Goal: Transaction & Acquisition: Download file/media

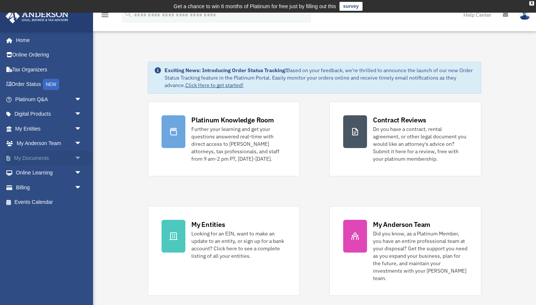
click at [74, 157] on span "arrow_drop_down" at bounding box center [81, 158] width 15 height 15
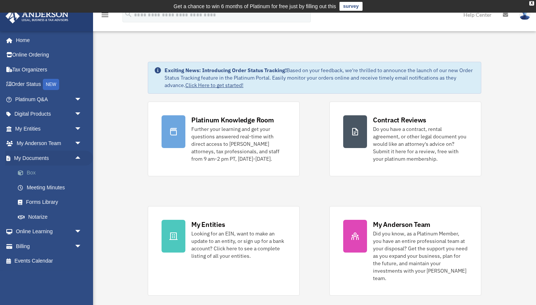
click at [26, 176] on link "Box" at bounding box center [51, 173] width 83 height 15
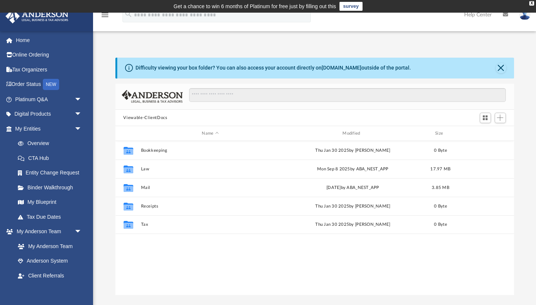
scroll to position [0, 0]
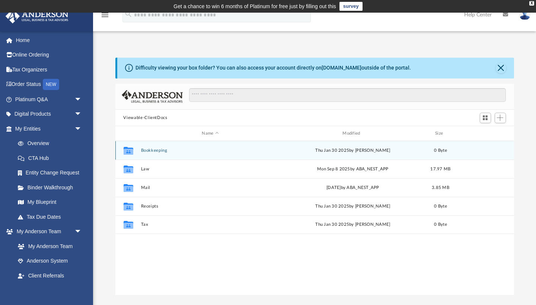
click at [145, 151] on button "Bookkeeping" at bounding box center [210, 150] width 139 height 5
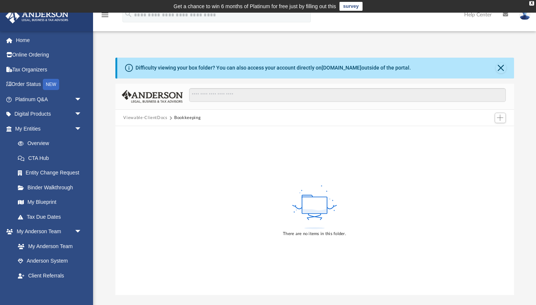
click at [155, 117] on button "Viewable-ClientDocs" at bounding box center [145, 118] width 44 height 7
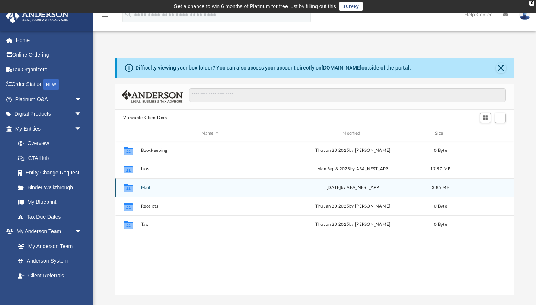
click at [145, 188] on button "Mail" at bounding box center [210, 187] width 139 height 5
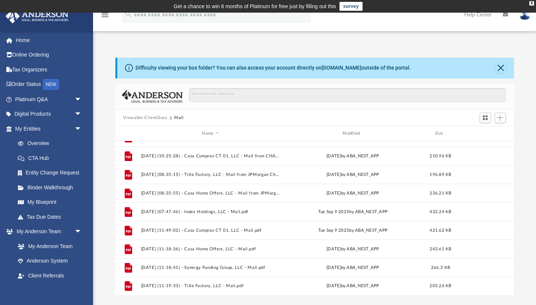
scroll to position [125, 0]
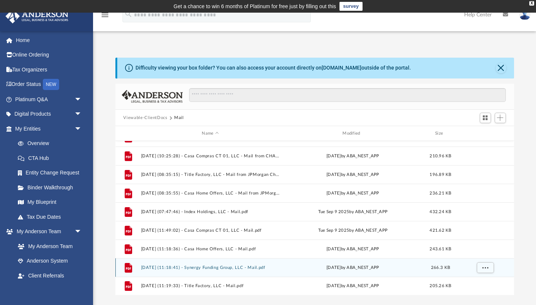
click at [226, 266] on button "2025.09.15 (11:18:41) - Synergy Funding Group, LLC - Mail.pdf" at bounding box center [210, 267] width 139 height 5
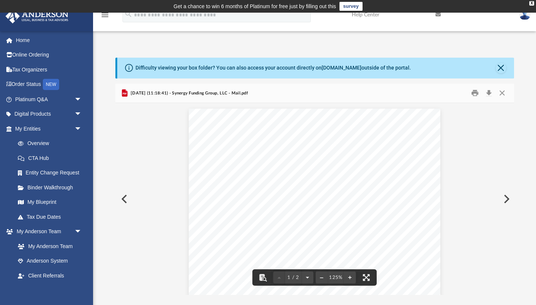
scroll to position [0, 0]
click at [504, 90] on button "Close" at bounding box center [501, 93] width 13 height 12
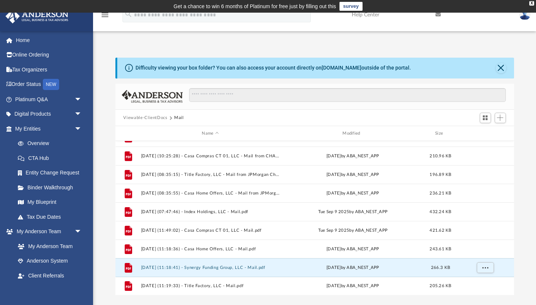
click at [147, 118] on button "Viewable-ClientDocs" at bounding box center [145, 118] width 44 height 7
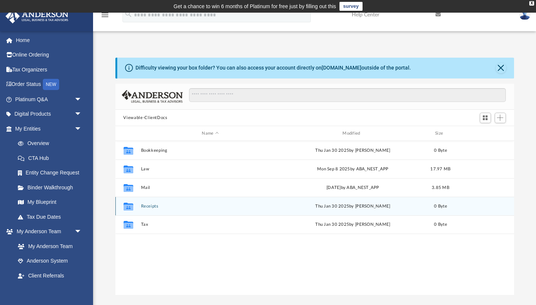
click at [145, 204] on button "Receipts" at bounding box center [210, 206] width 139 height 5
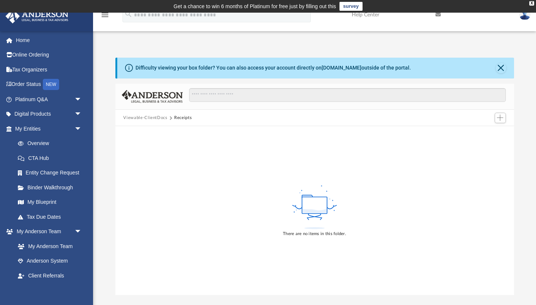
click at [153, 119] on button "Viewable-ClientDocs" at bounding box center [145, 118] width 44 height 7
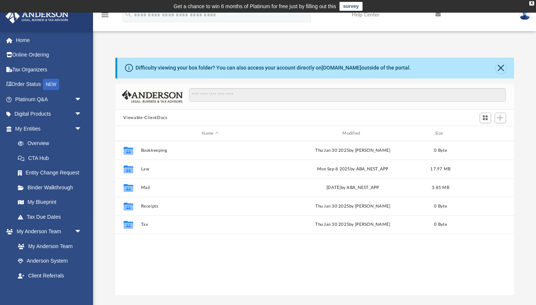
scroll to position [169, 399]
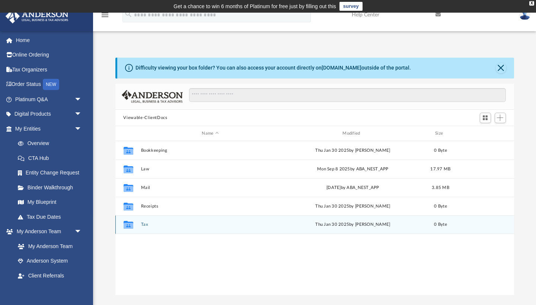
click at [143, 226] on button "Tax" at bounding box center [210, 225] width 139 height 5
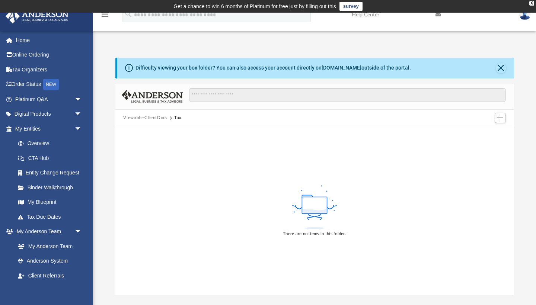
click at [154, 116] on button "Viewable-ClientDocs" at bounding box center [145, 118] width 44 height 7
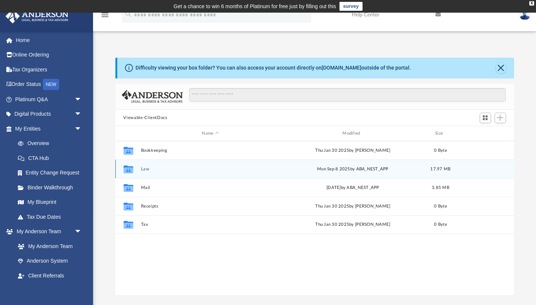
click at [142, 169] on button "Law" at bounding box center [210, 169] width 139 height 5
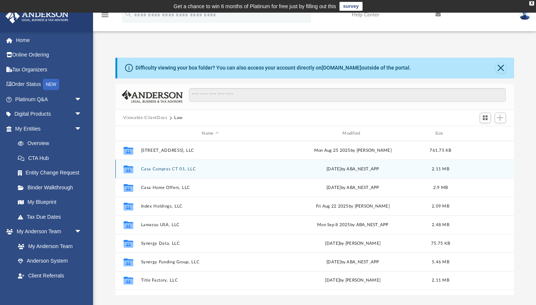
click at [191, 168] on button "Casa Compras CT 01, LLC" at bounding box center [210, 169] width 139 height 5
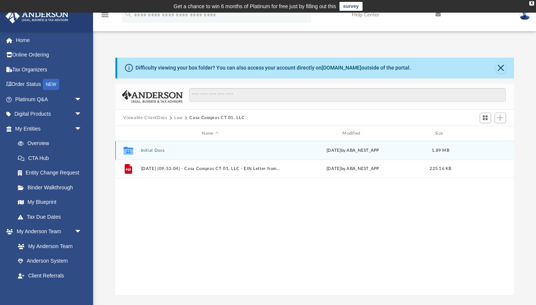
click at [148, 150] on button "Initial Docs" at bounding box center [210, 150] width 139 height 5
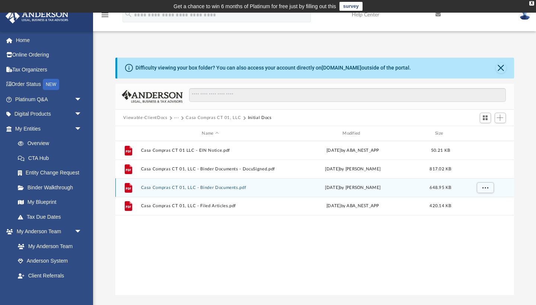
click at [175, 188] on button "Casa Compras CT 01, LLC - Binder Documents.pdf" at bounding box center [210, 187] width 139 height 5
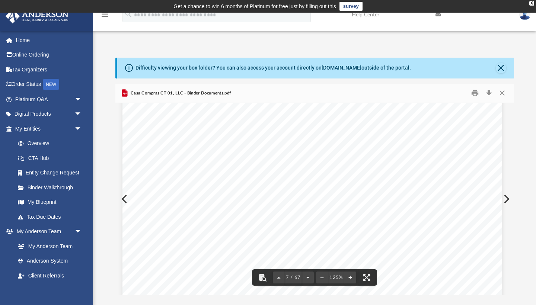
scroll to position [3190, 2]
click at [487, 95] on button "Download" at bounding box center [488, 93] width 13 height 12
click at [500, 97] on button "Close" at bounding box center [501, 93] width 13 height 12
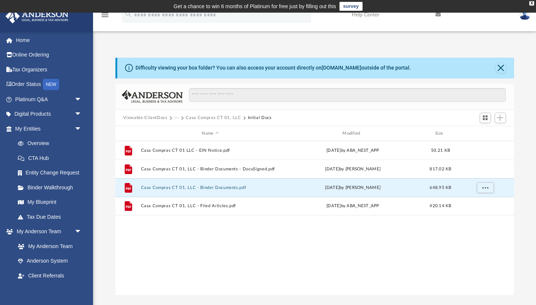
click at [213, 119] on button "Casa Compras CT 01, LLC" at bounding box center [213, 118] width 55 height 7
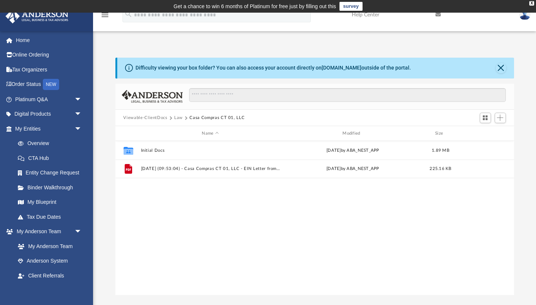
click at [175, 119] on button "Law" at bounding box center [178, 118] width 9 height 7
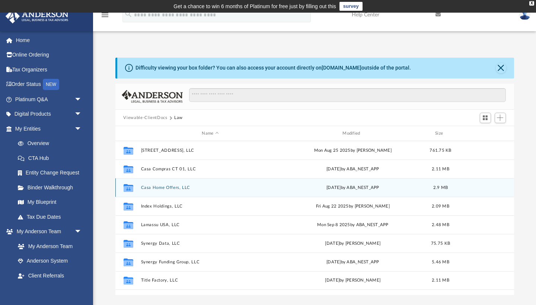
click at [170, 189] on button "Casa Home Offers, LLC" at bounding box center [210, 187] width 139 height 5
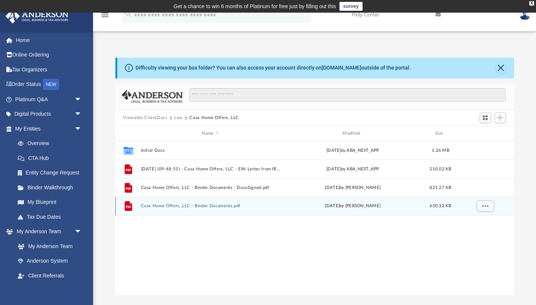
click at [211, 206] on button "Casa Home Offers, LLC - Binder Documents.pdf" at bounding box center [210, 206] width 139 height 5
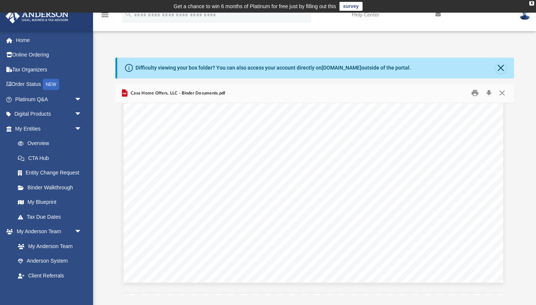
scroll to position [1328, 1]
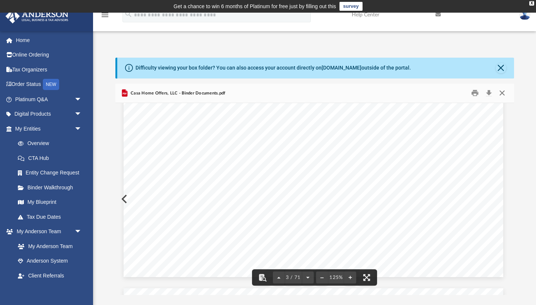
click at [499, 98] on button "Close" at bounding box center [501, 93] width 13 height 12
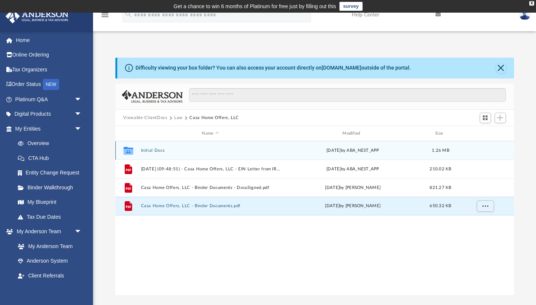
click at [136, 145] on div "Collaborated Folder" at bounding box center [128, 151] width 19 height 12
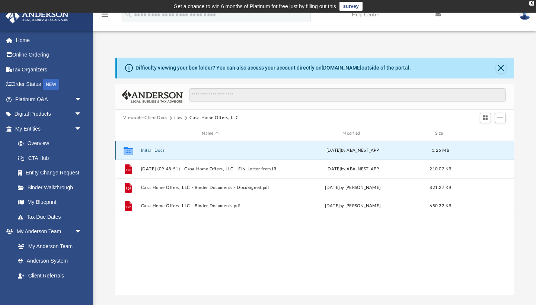
click at [156, 150] on button "Initial Docs" at bounding box center [210, 150] width 139 height 5
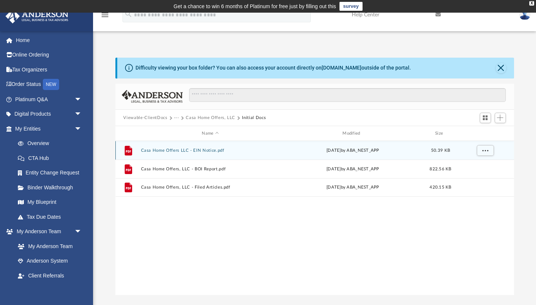
scroll to position [0, 0]
